Goal: Information Seeking & Learning: Learn about a topic

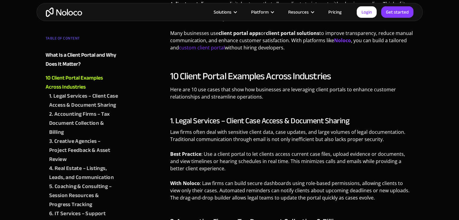
scroll to position [355, 0]
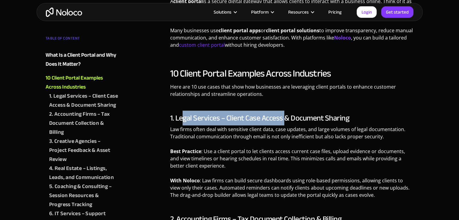
drag, startPoint x: 182, startPoint y: 117, endPoint x: 285, endPoint y: 116, distance: 102.9
click at [285, 116] on h3 "1. Legal Services – Client Case Access & Document Sharing" at bounding box center [292, 118] width 244 height 9
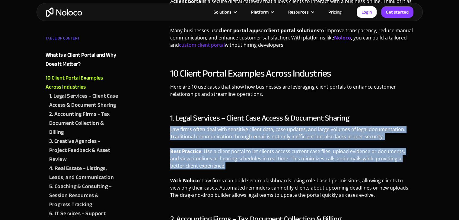
drag, startPoint x: 170, startPoint y: 131, endPoint x: 263, endPoint y: 166, distance: 99.6
click at [263, 166] on div "1. Legal Services – Client Case Access & Document Sharing Law firms often deal …" at bounding box center [292, 159] width 244 height 90
click at [263, 166] on p "Best Practice : Use a client portal to let clients access current case files, u…" at bounding box center [292, 161] width 244 height 26
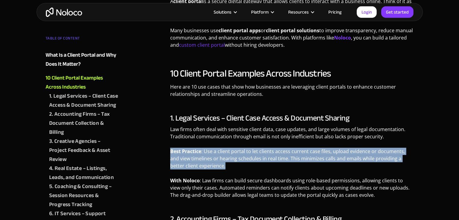
drag, startPoint x: 171, startPoint y: 147, endPoint x: 218, endPoint y: 164, distance: 50.0
click at [218, 164] on div "1. Legal Services – Client Case Access & Document Sharing Law firms often deal …" at bounding box center [292, 159] width 244 height 90
click at [218, 164] on p "Best Practice : Use a client portal to let clients access current case files, u…" at bounding box center [292, 161] width 244 height 26
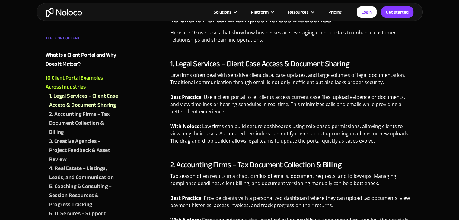
scroll to position [412, 0]
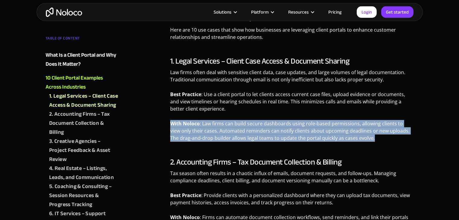
drag, startPoint x: 168, startPoint y: 125, endPoint x: 383, endPoint y: 140, distance: 214.8
click at [383, 140] on p "With Noloco : Law firms can build secure dashboards using role-based permission…" at bounding box center [292, 133] width 244 height 26
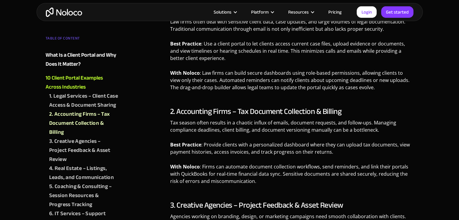
scroll to position [464, 0]
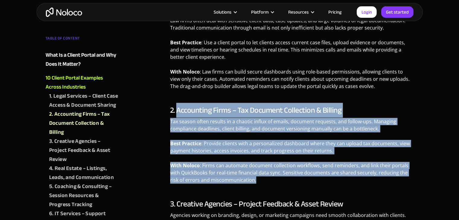
drag, startPoint x: 176, startPoint y: 113, endPoint x: 274, endPoint y: 182, distance: 120.2
click at [274, 182] on div "2. Accounting Firms – Tax Document Collection & Billing Tax season often result…" at bounding box center [292, 147] width 244 height 82
click at [274, 182] on p "With Noloco : Firms can automate document collection workflows, send reminders,…" at bounding box center [292, 175] width 244 height 26
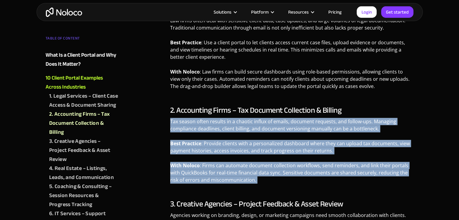
drag, startPoint x: 274, startPoint y: 182, endPoint x: 175, endPoint y: 120, distance: 116.3
click at [175, 120] on div "2. Accounting Firms – Tax Document Collection & Billing Tax season often result…" at bounding box center [292, 147] width 244 height 82
click at [175, 120] on p "Tax season often results in a chaotic influx of emails, document requests, and …" at bounding box center [292, 127] width 244 height 19
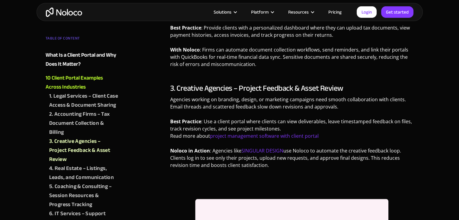
scroll to position [580, 0]
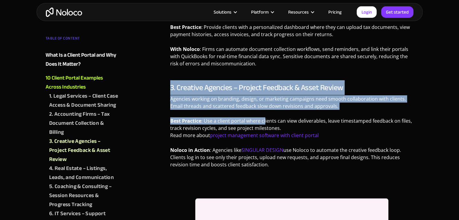
drag, startPoint x: 170, startPoint y: 94, endPoint x: 265, endPoint y: 116, distance: 97.5
click at [265, 116] on div "3. Creative Agencies – Project Feedback & Asset Review Agencies working on bran…" at bounding box center [292, 218] width 244 height 271
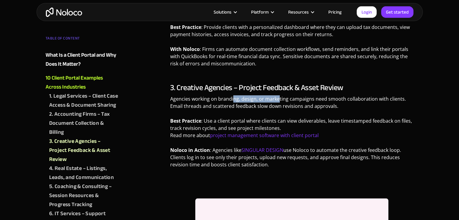
drag, startPoint x: 233, startPoint y: 96, endPoint x: 279, endPoint y: 97, distance: 46.2
click at [279, 97] on p "Agencies working on branding, design, or marketing campaigns need smooth collab…" at bounding box center [292, 104] width 244 height 19
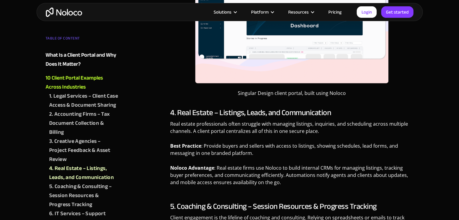
scroll to position [838, 0]
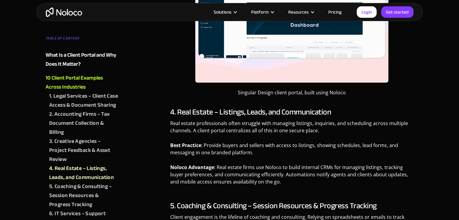
click at [223, 123] on p "Real estate professionals often struggle with managing listings, inquiries, and…" at bounding box center [292, 129] width 244 height 19
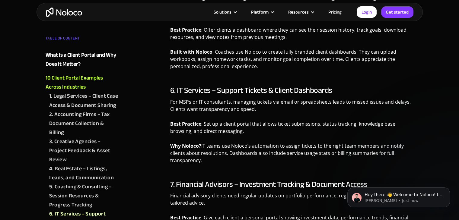
scroll to position [1054, 0]
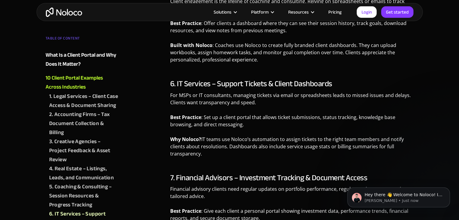
click at [70, 14] on img "home" at bounding box center [64, 12] width 36 height 9
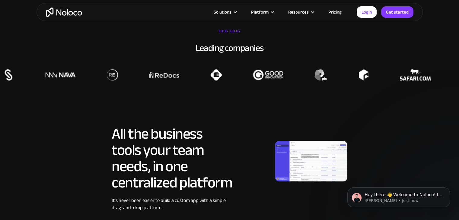
scroll to position [473, 0]
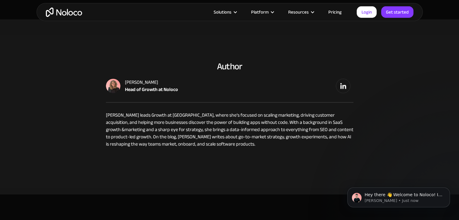
scroll to position [2825, 0]
